Goal: Transaction & Acquisition: Purchase product/service

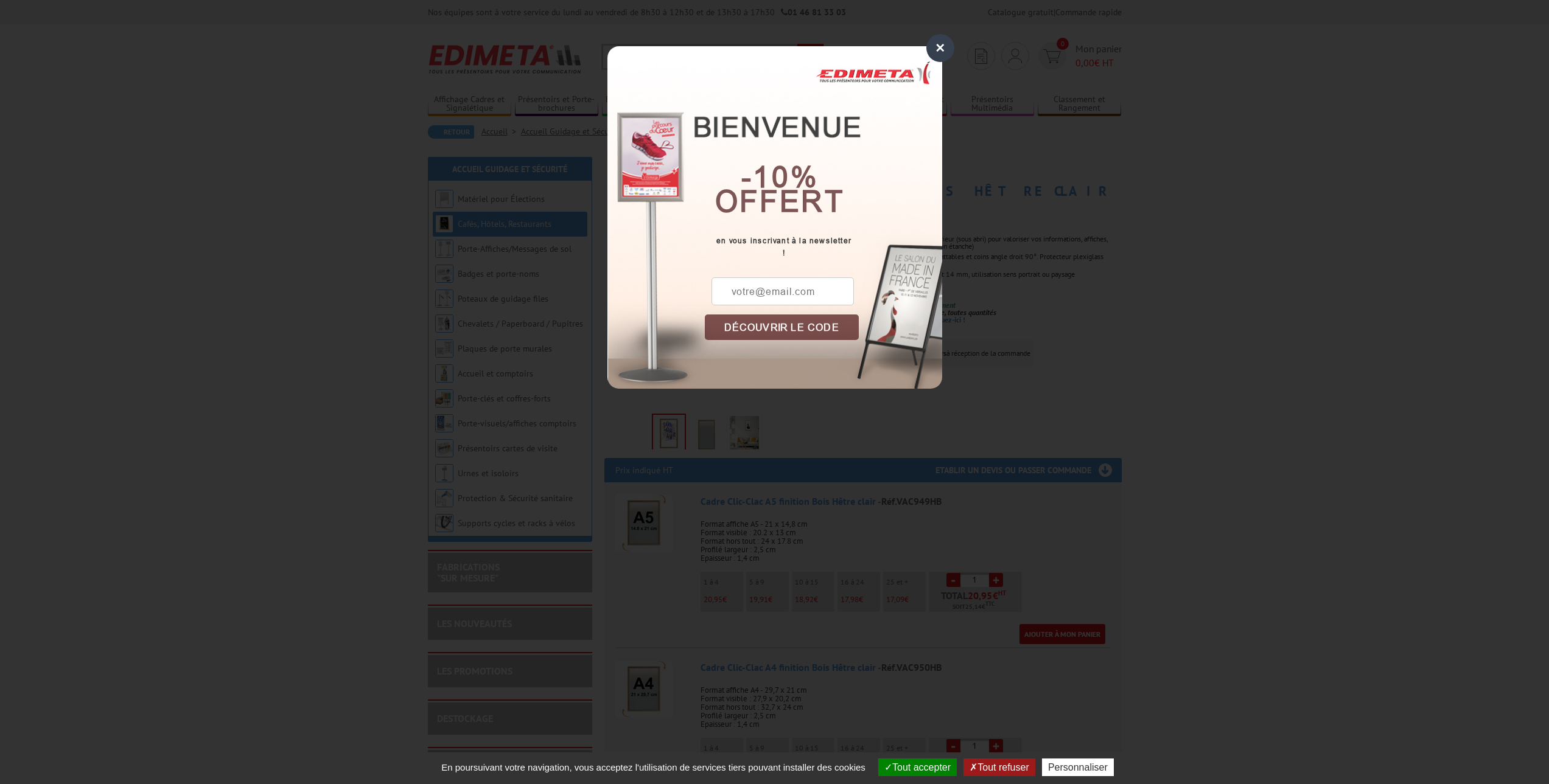
click at [944, 42] on div "×" at bounding box center [941, 48] width 28 height 28
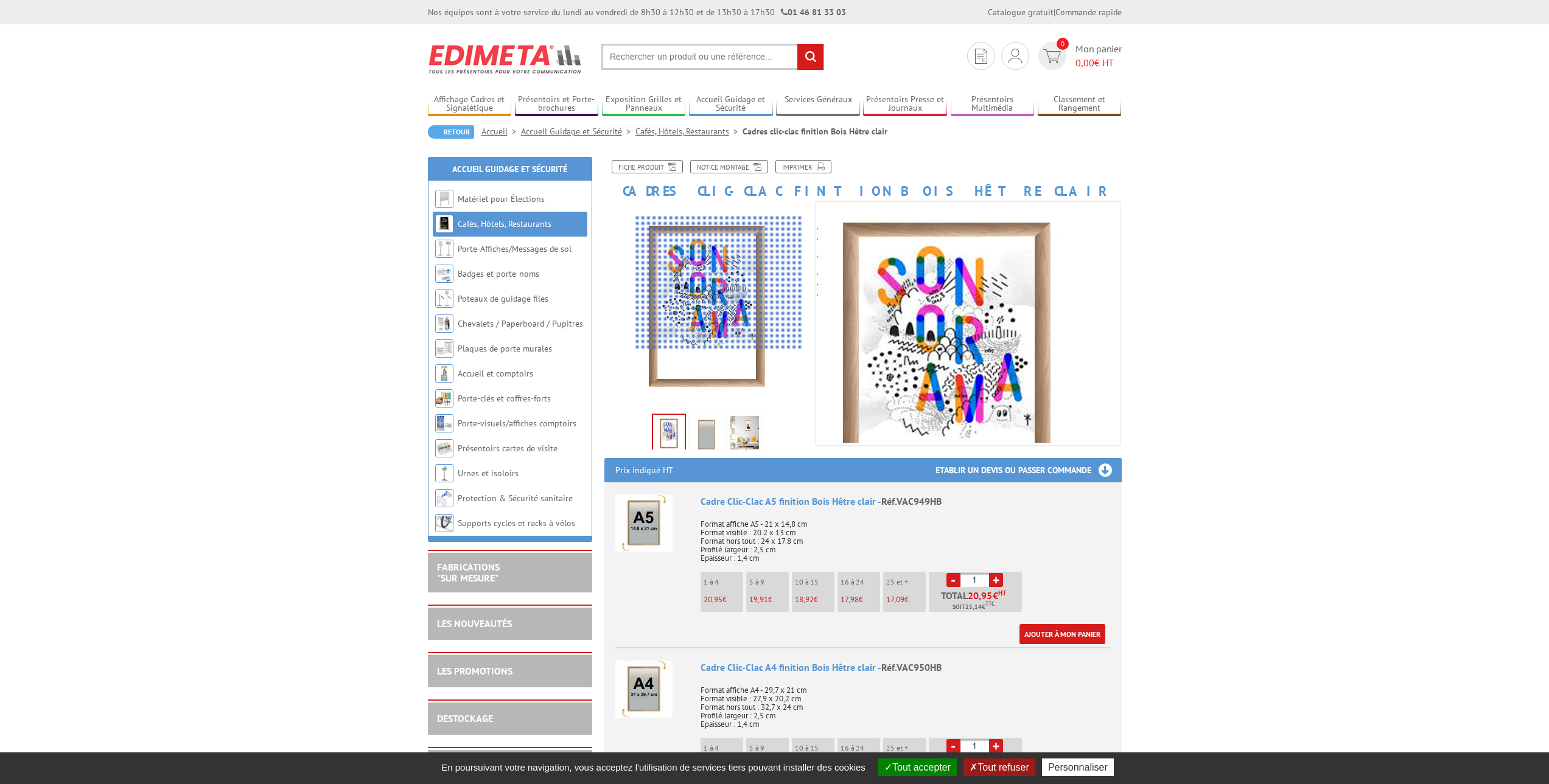
click at [719, 283] on div at bounding box center [719, 282] width 168 height 134
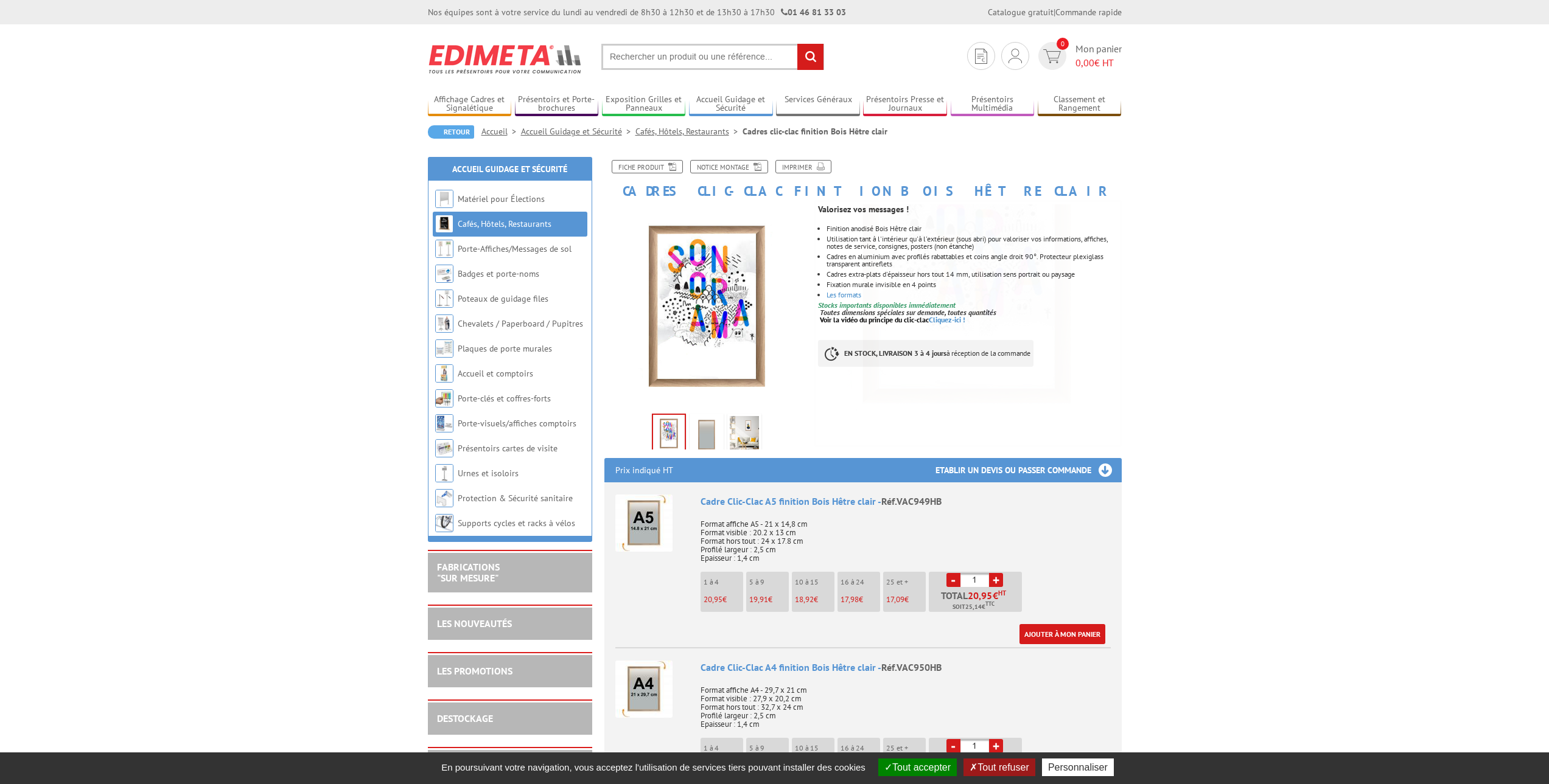
click at [704, 432] on img at bounding box center [706, 435] width 29 height 38
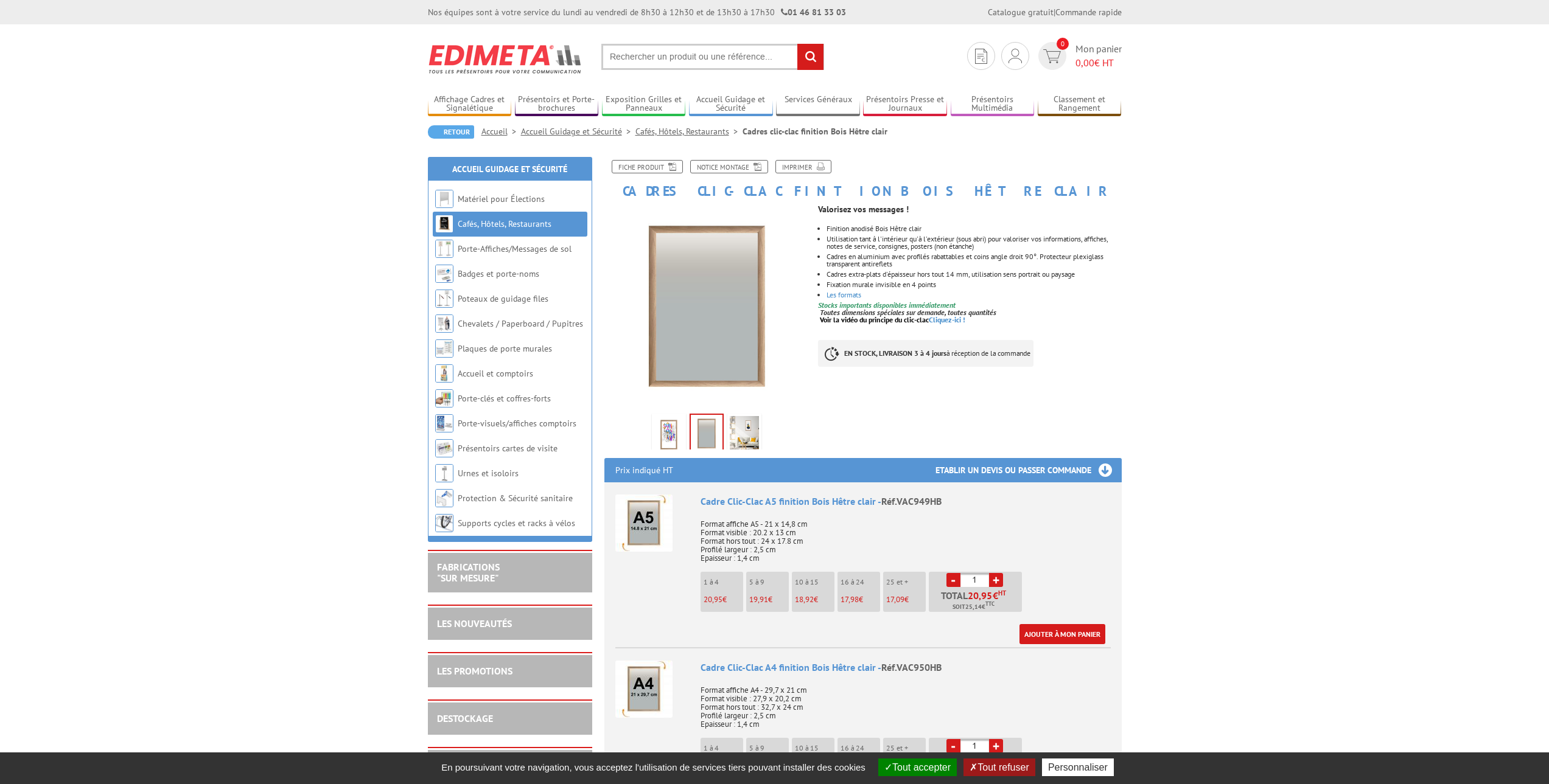
click at [750, 436] on img at bounding box center [744, 435] width 29 height 38
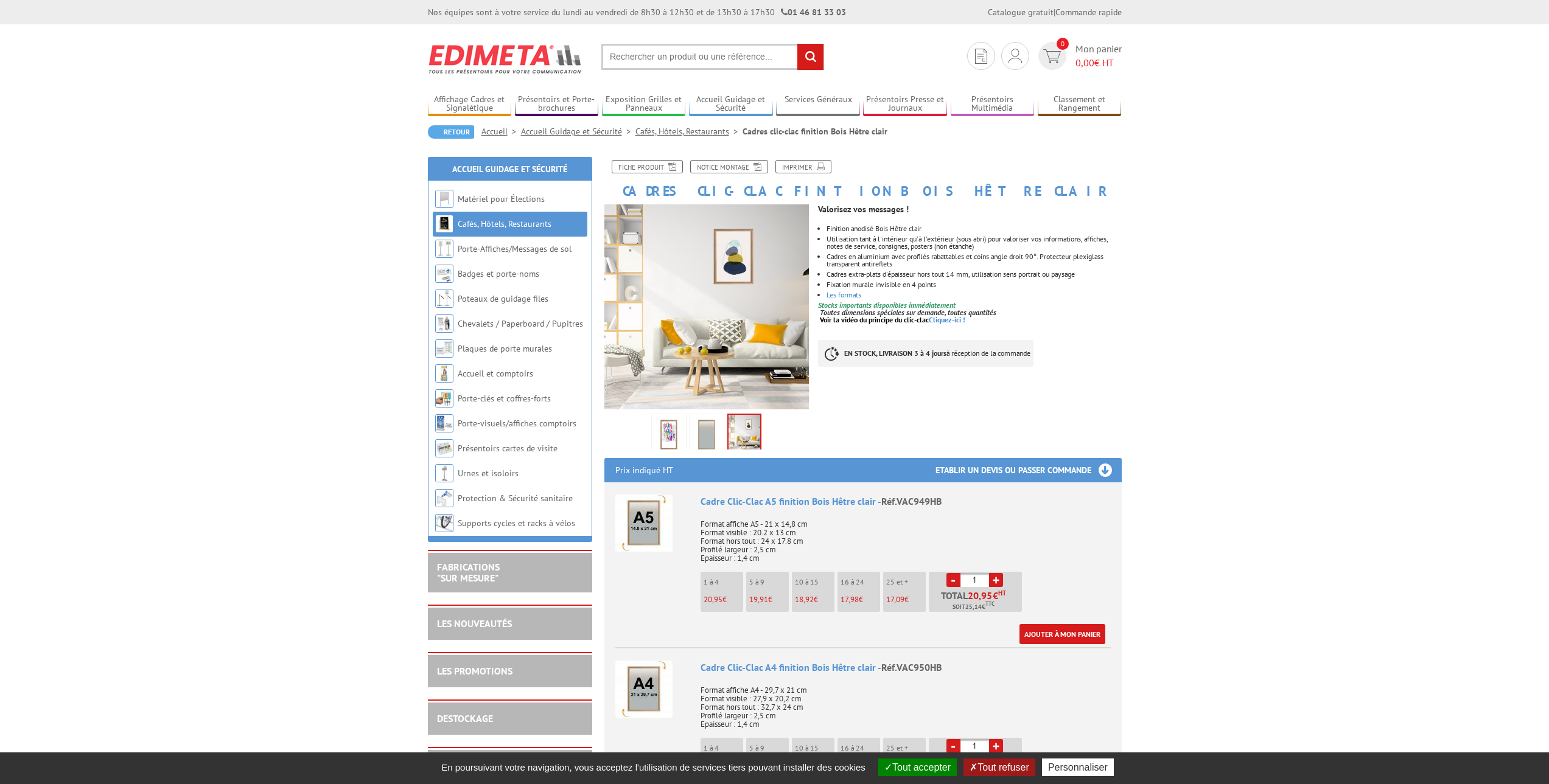
click at [705, 441] on img at bounding box center [706, 435] width 29 height 38
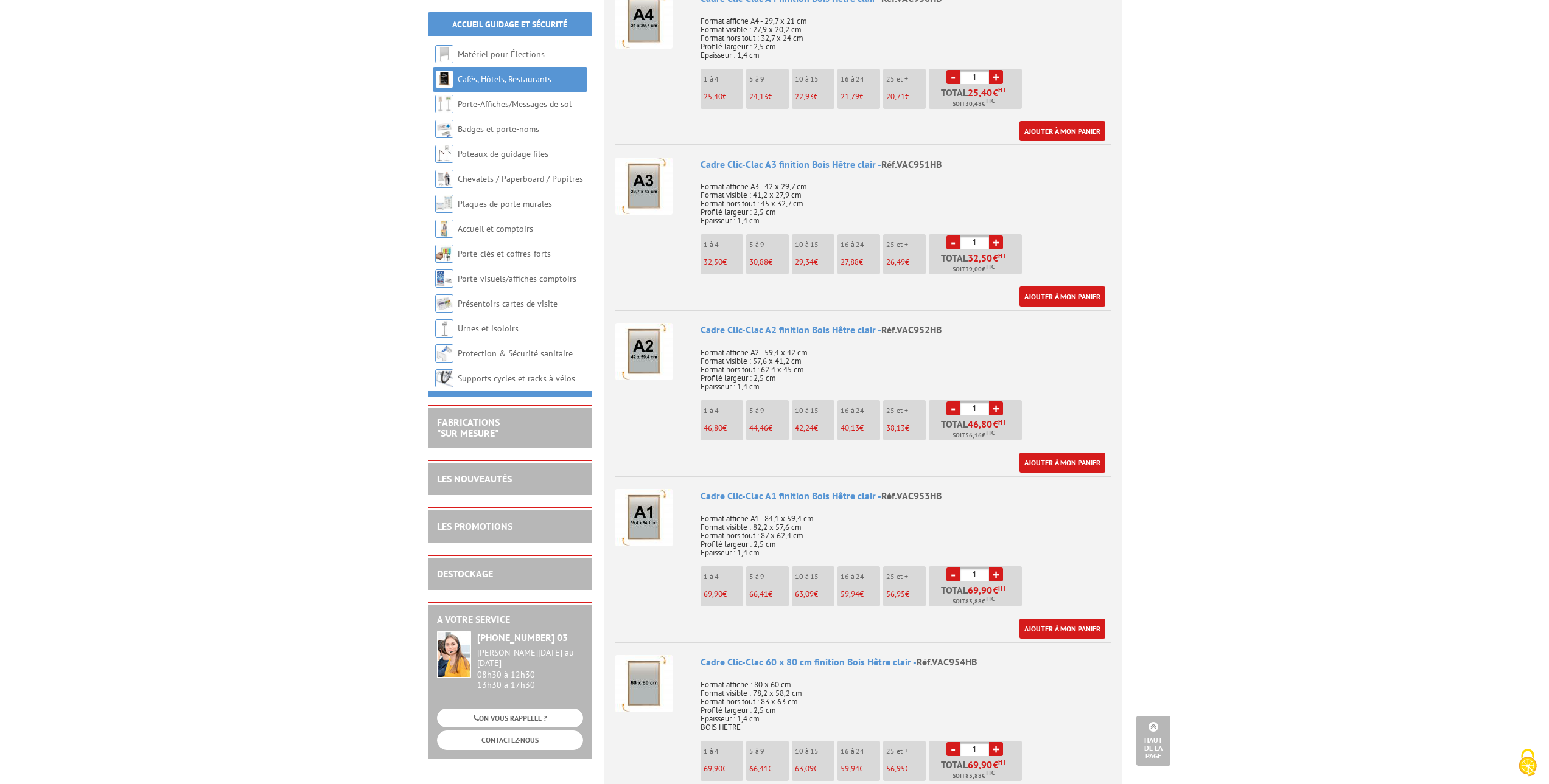
scroll to position [244, 0]
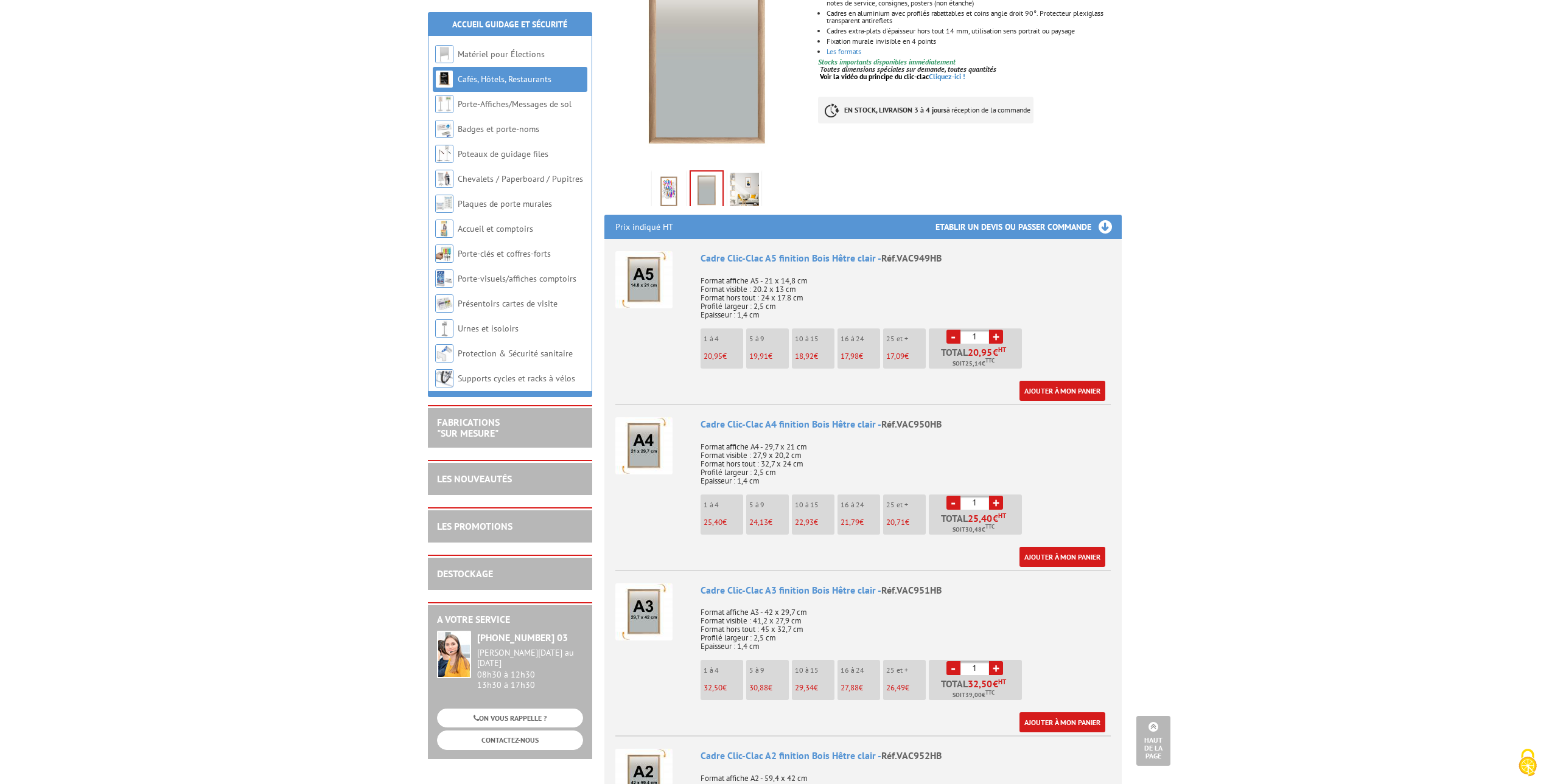
click at [649, 441] on img at bounding box center [644, 445] width 57 height 57
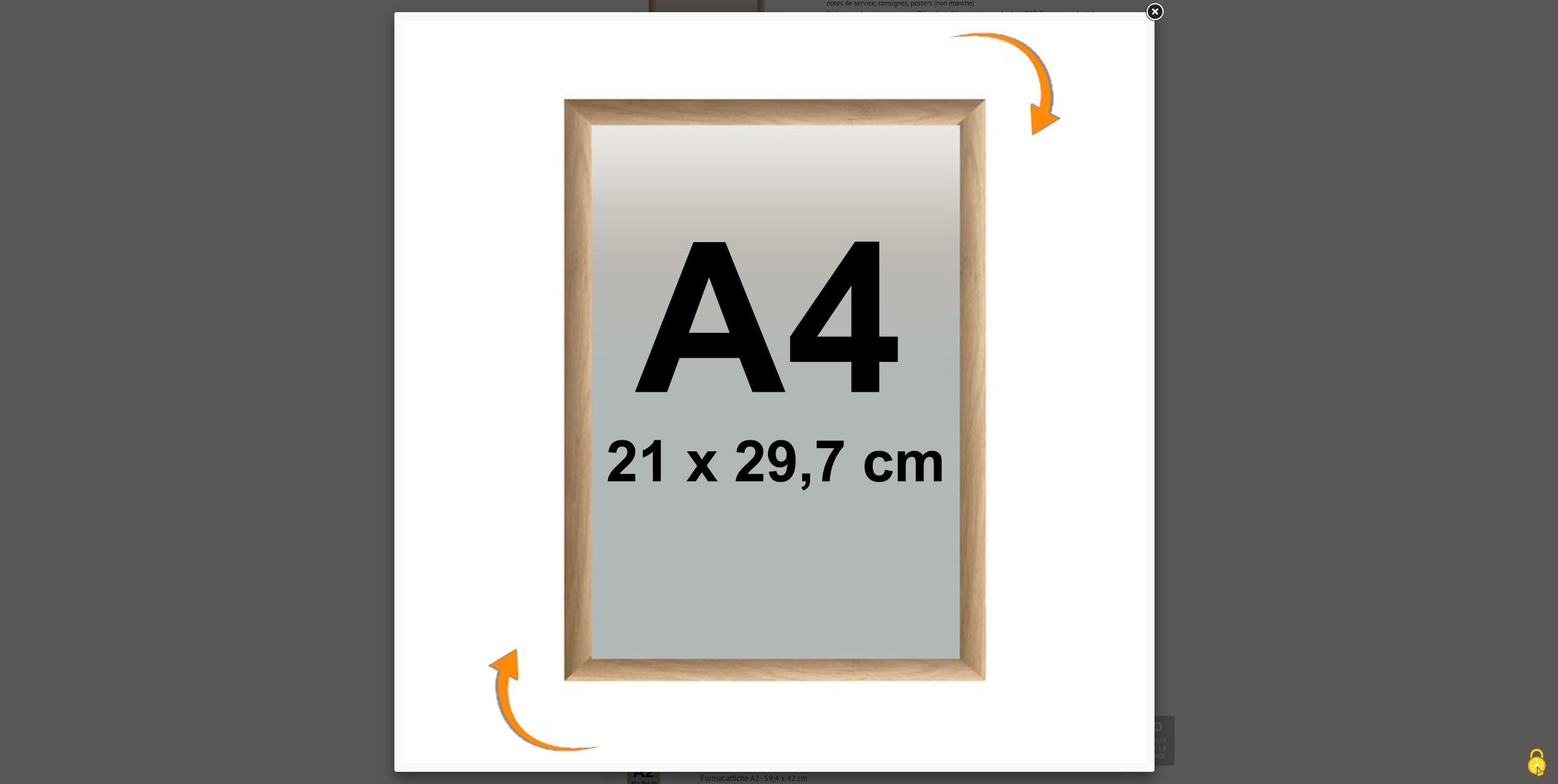
click at [1156, 14] on link at bounding box center [1154, 11] width 22 height 22
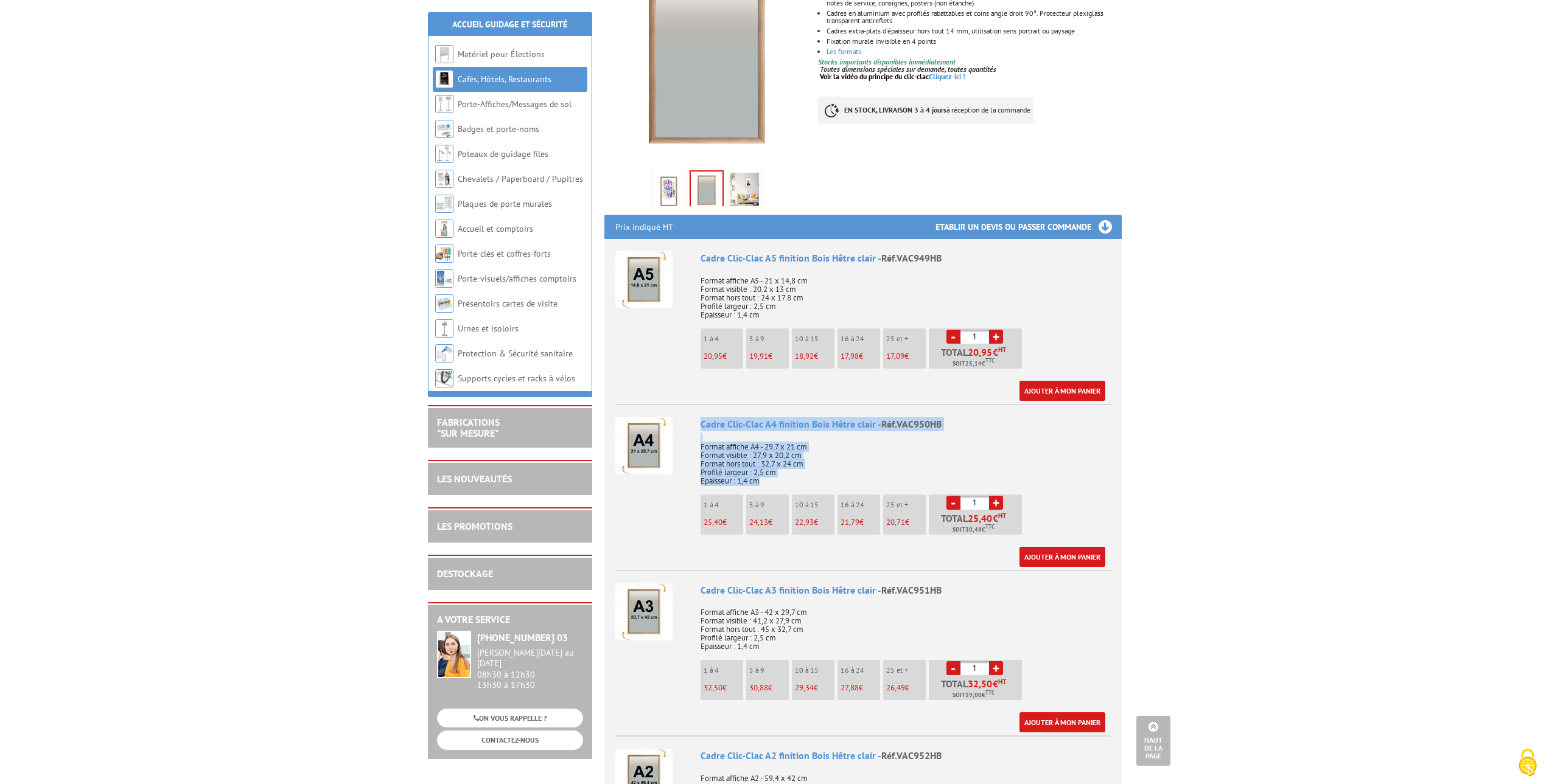
drag, startPoint x: 703, startPoint y: 425, endPoint x: 801, endPoint y: 477, distance: 110.9
click at [801, 477] on div "Cadre Clic-Clac A4 finition Bois Hêtre clair - Réf.VAC950HB Format affiche A4 -…" at bounding box center [905, 492] width 410 height 150
copy div "Cadre Clic-Clac A4 finition Bois Hêtre clair - Réf.VAC950HB Format affiche A4 -…"
